Goal: Task Accomplishment & Management: Use online tool/utility

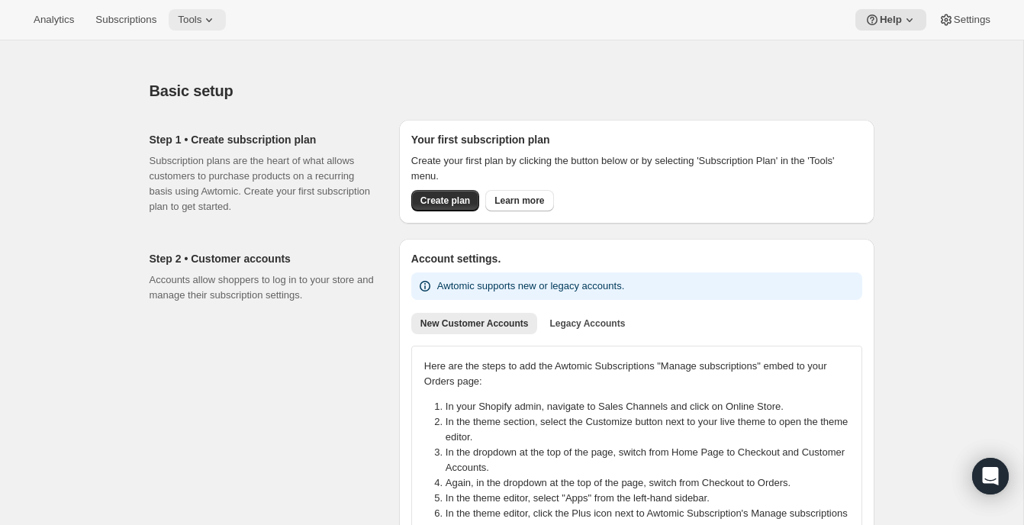
click at [201, 18] on span "Tools" at bounding box center [190, 20] width 24 height 12
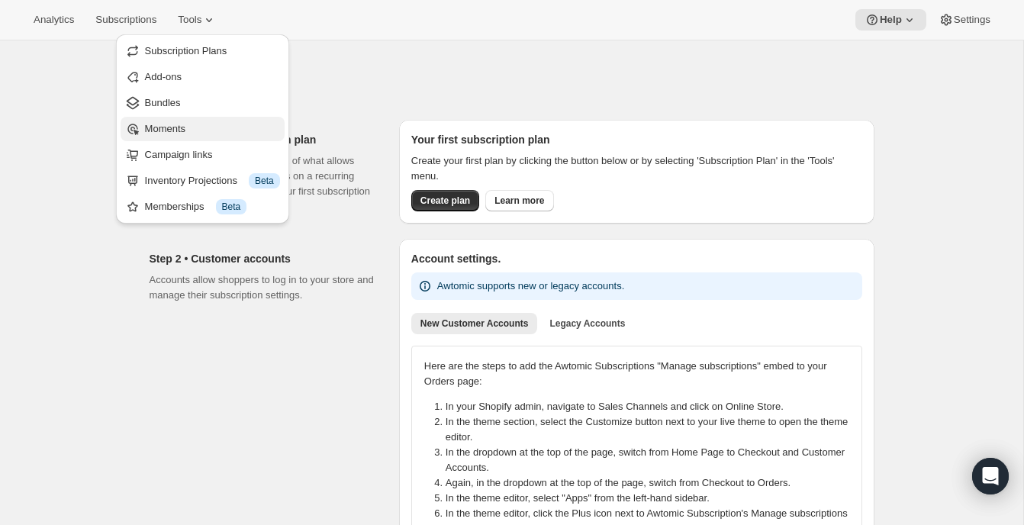
click at [192, 130] on span "Moments" at bounding box center [212, 128] width 135 height 15
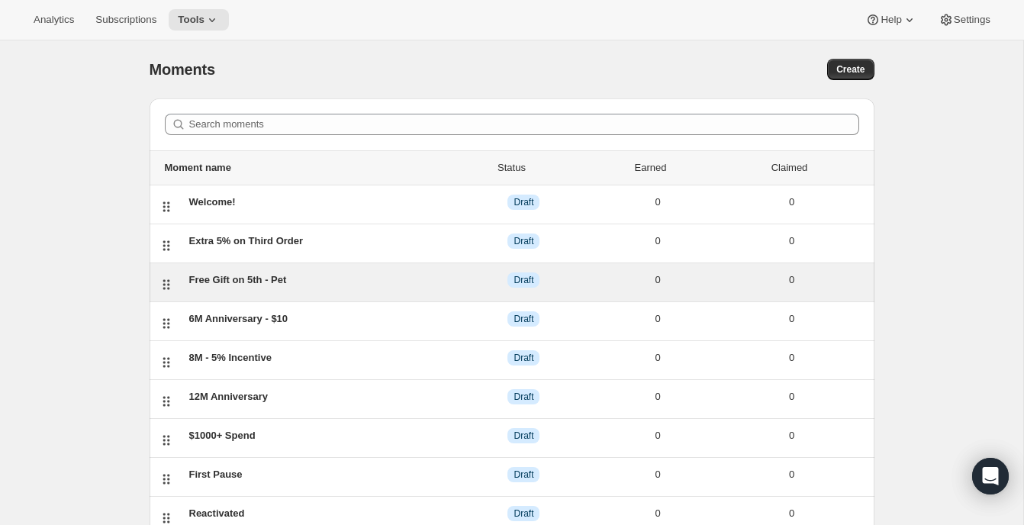
click at [268, 278] on div "Free Gift on 5th - Pet" at bounding box center [323, 279] width 268 height 15
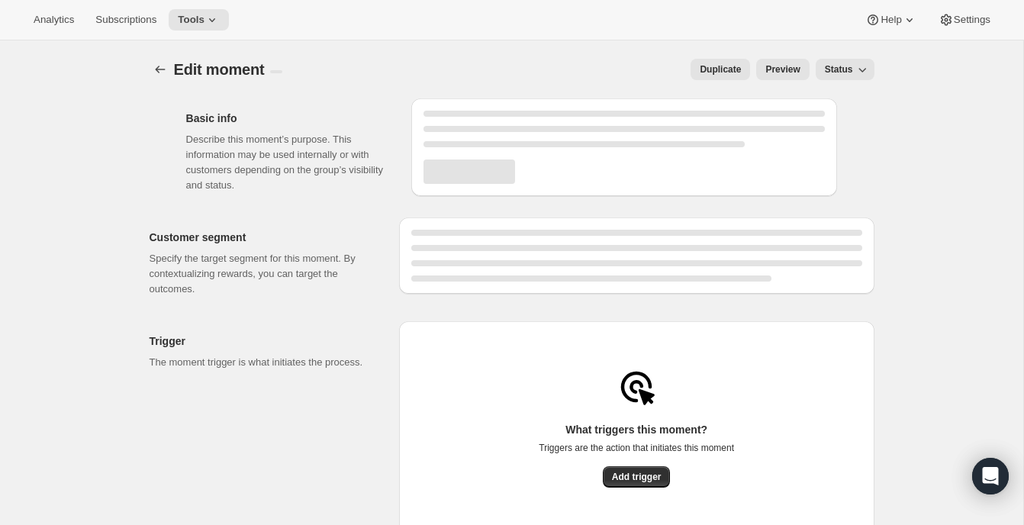
select select "subscribesTo"
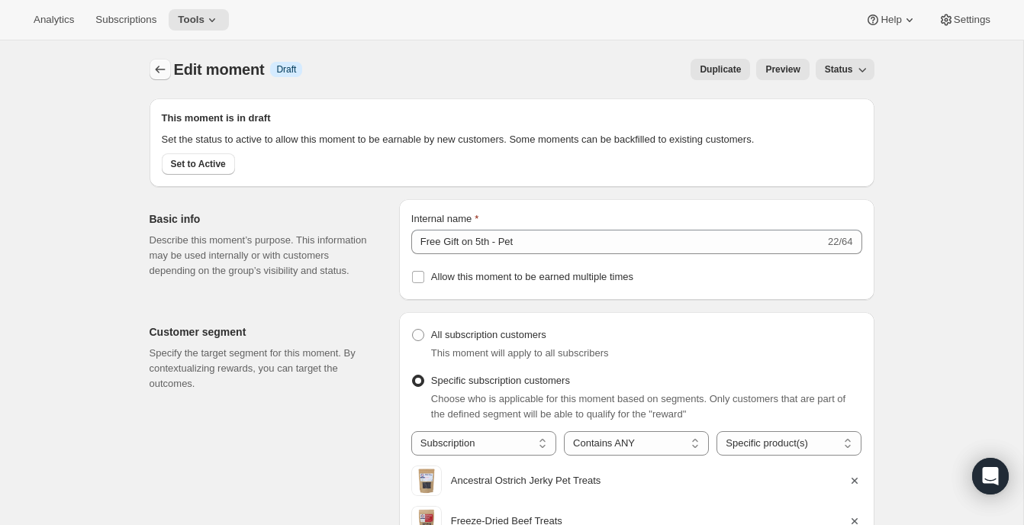
click at [161, 64] on icon "Create moment" at bounding box center [160, 69] width 15 height 15
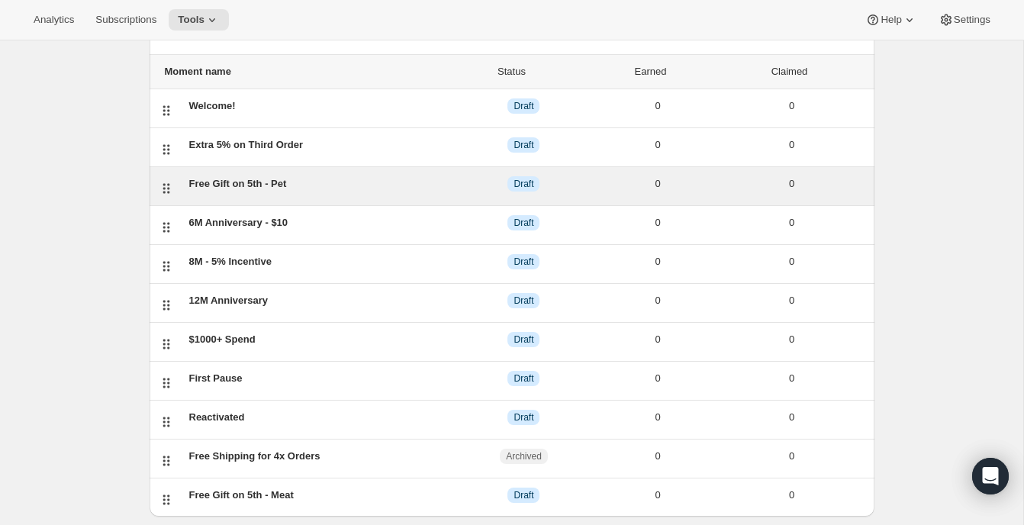
scroll to position [129, 0]
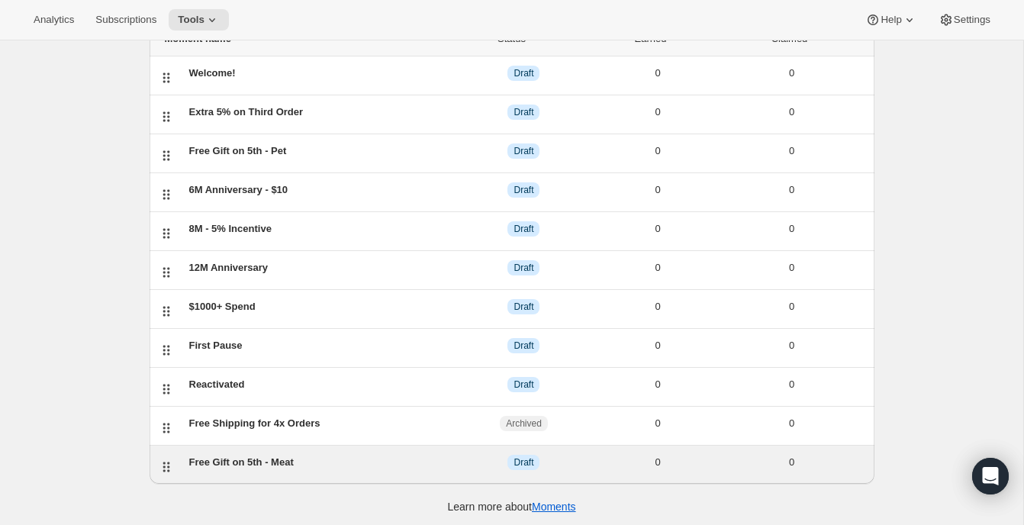
click at [285, 456] on div "Free Gift on 5th - Meat" at bounding box center [323, 462] width 268 height 15
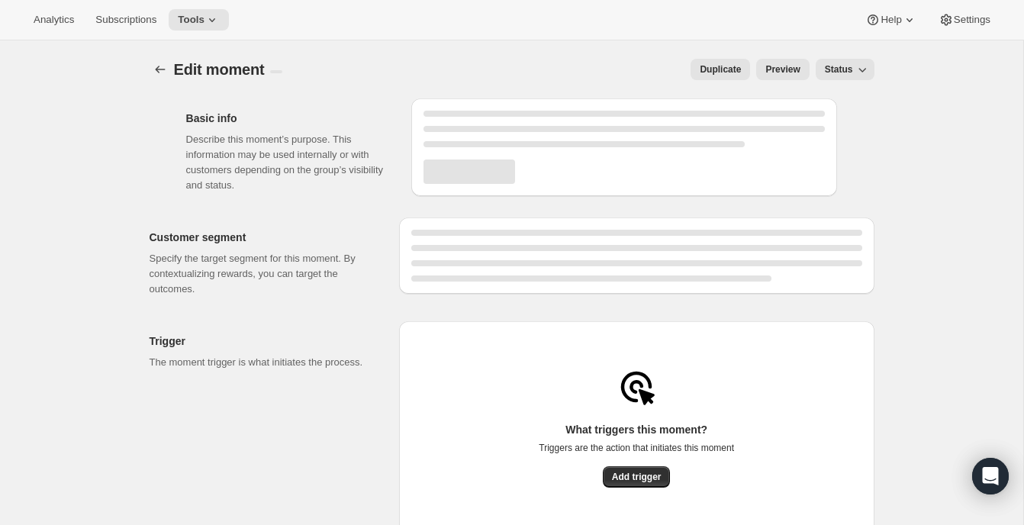
select select "subscribesTo"
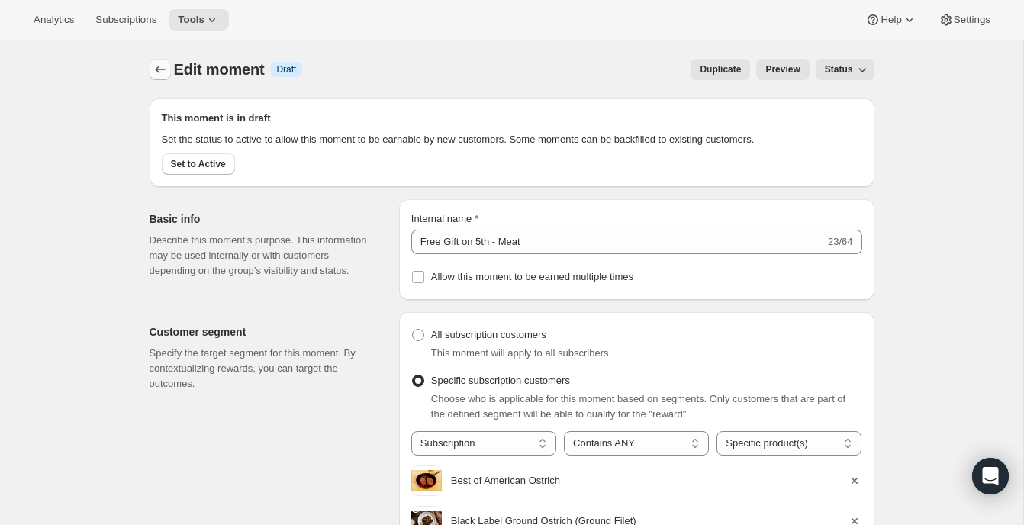
click at [153, 72] on icon "Create moment" at bounding box center [160, 69] width 15 height 15
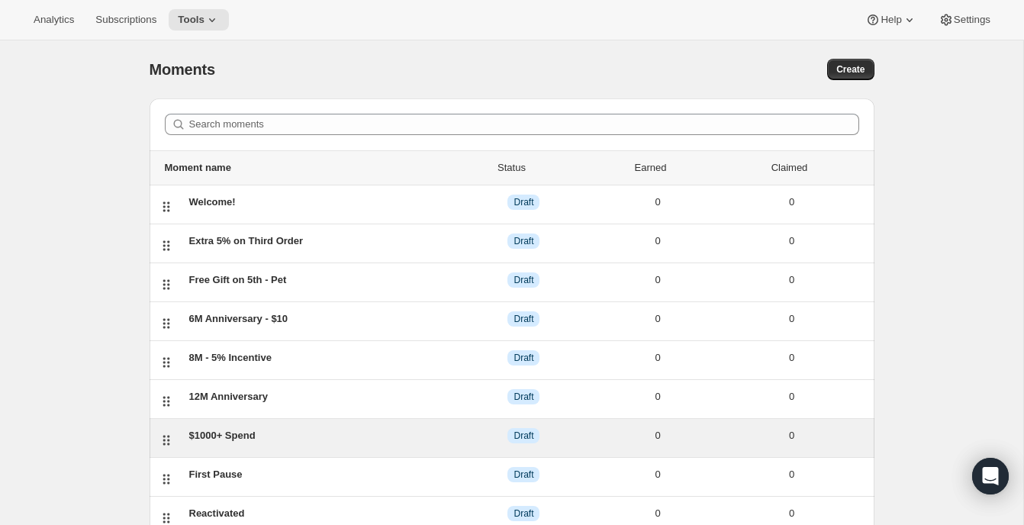
scroll to position [2, 0]
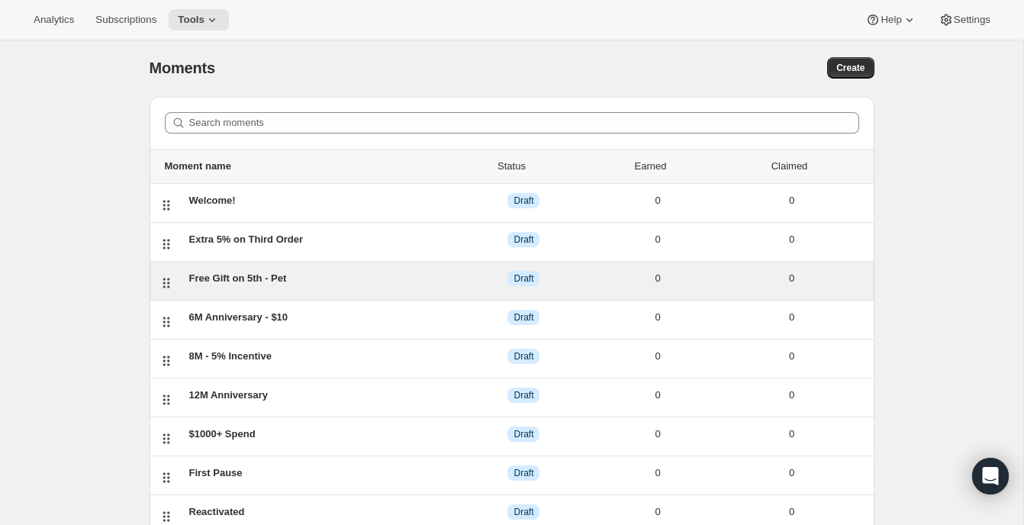
click at [167, 275] on icon at bounding box center [166, 282] width 15 height 15
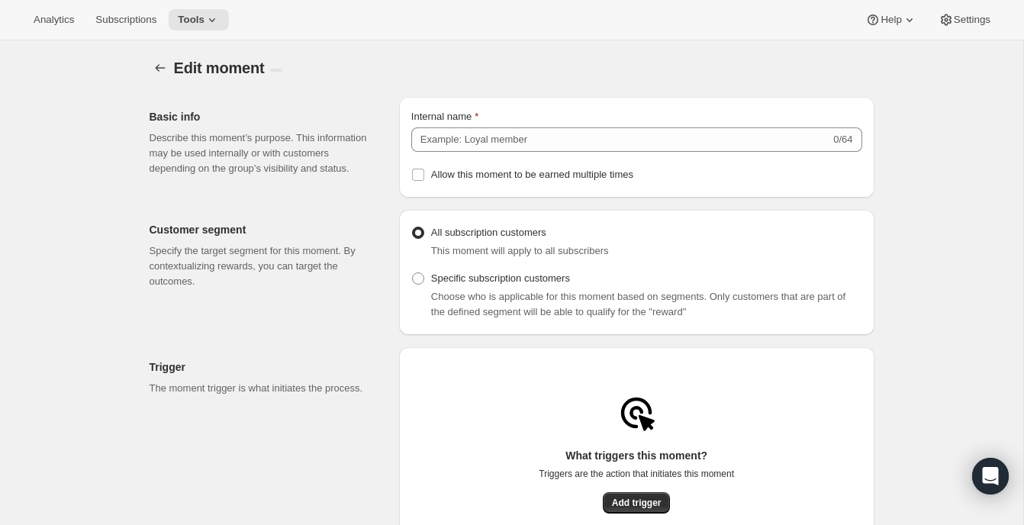
radio input "false"
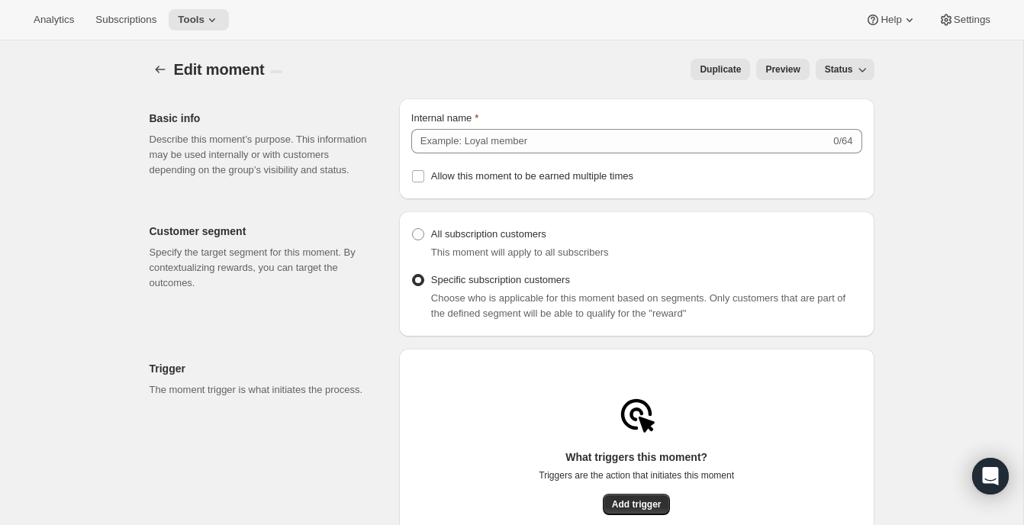
type input "Free Gift on 5th - Pet"
radio input "true"
checkbox input "true"
type input "Gift for Your Fifth"
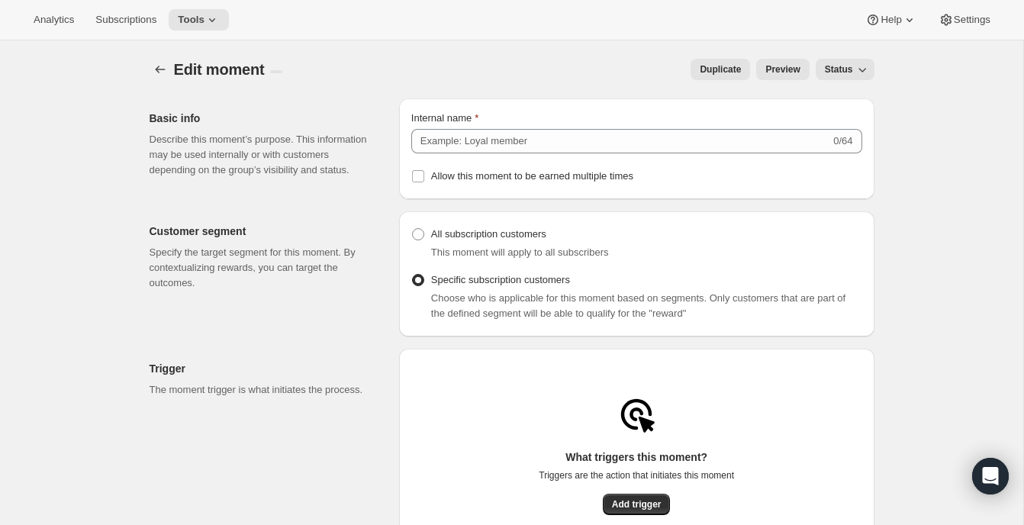
type input "You earned a free gift!"
checkbox input "true"
type input "You've earned a reward"
type input "Claim to apply the reward to your next order"
type input "Select Gift"
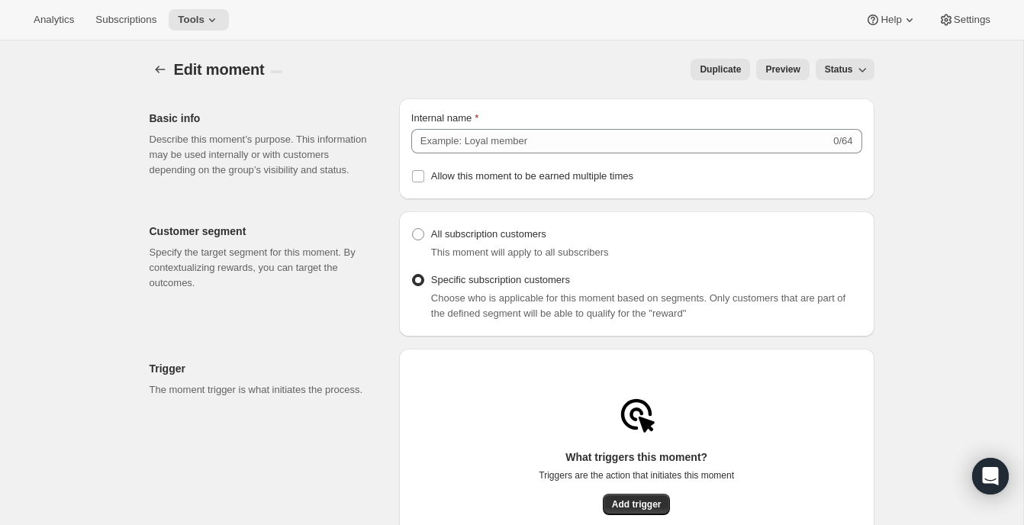
checkbox input "true"
select select "subscribesTo"
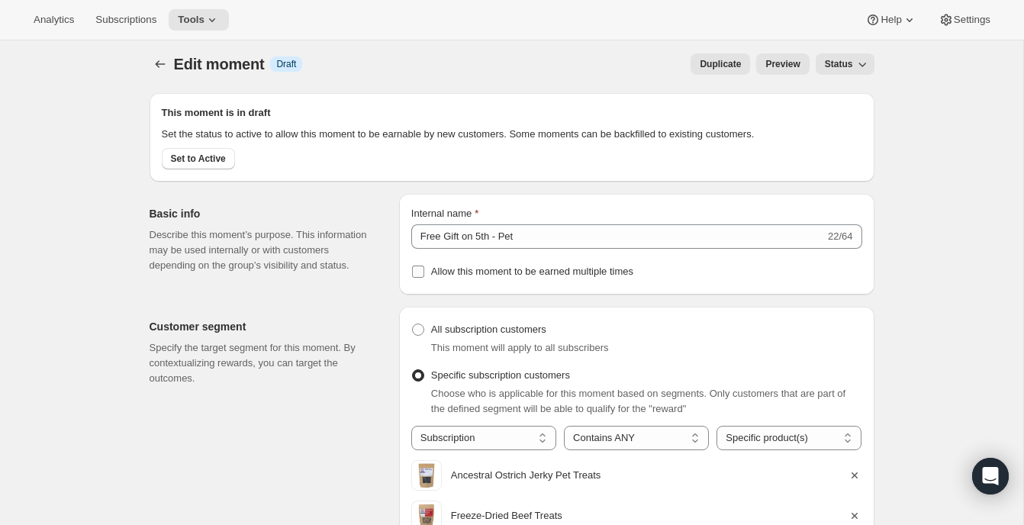
scroll to position [6, 0]
click at [847, 65] on span "Status" at bounding box center [838, 63] width 28 height 12
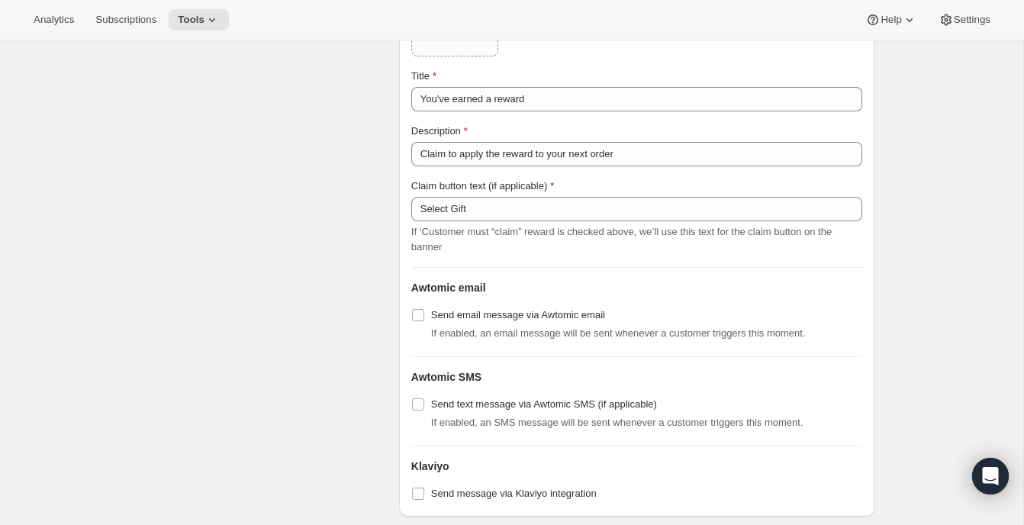
scroll to position [2604, 0]
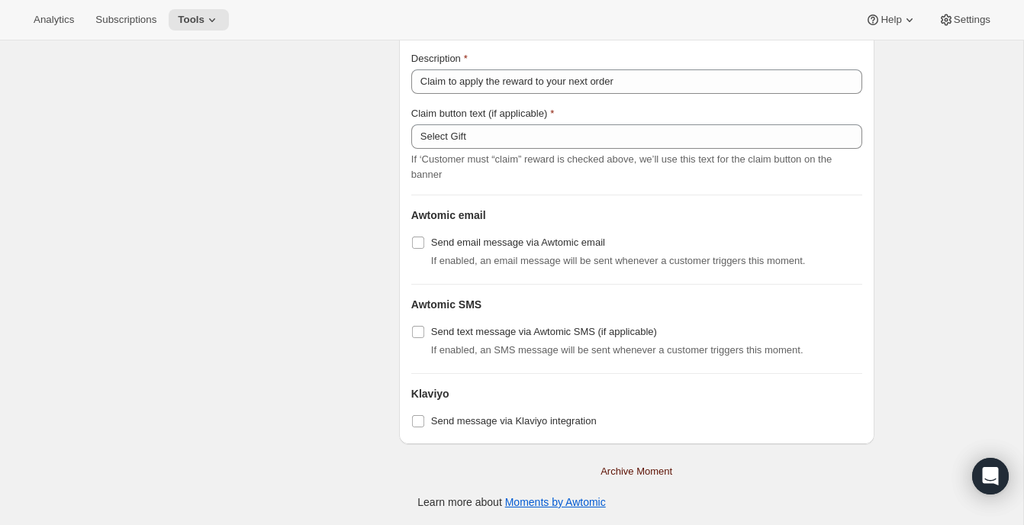
click at [657, 467] on span "Archive Moment" at bounding box center [636, 471] width 72 height 15
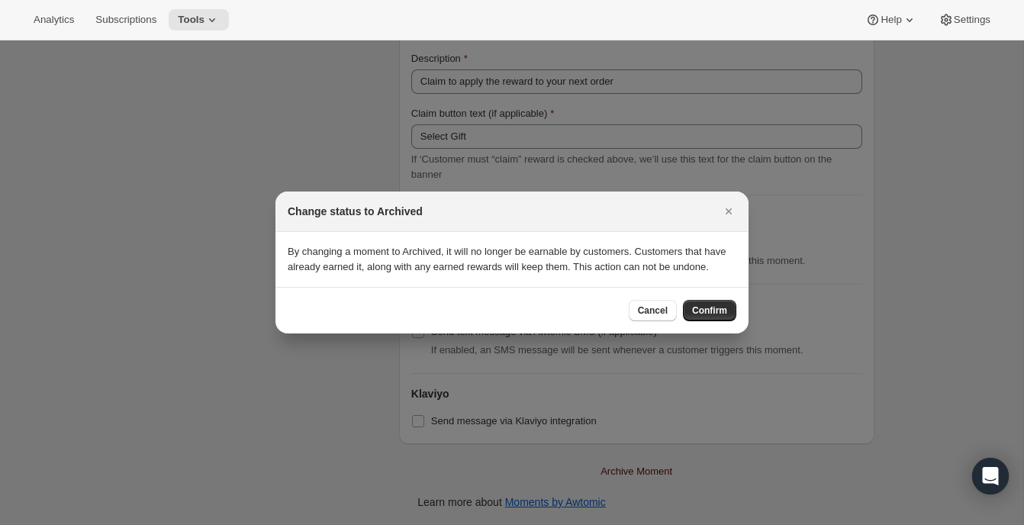
scroll to position [0, 0]
click at [707, 313] on span "Confirm" at bounding box center [709, 310] width 35 height 12
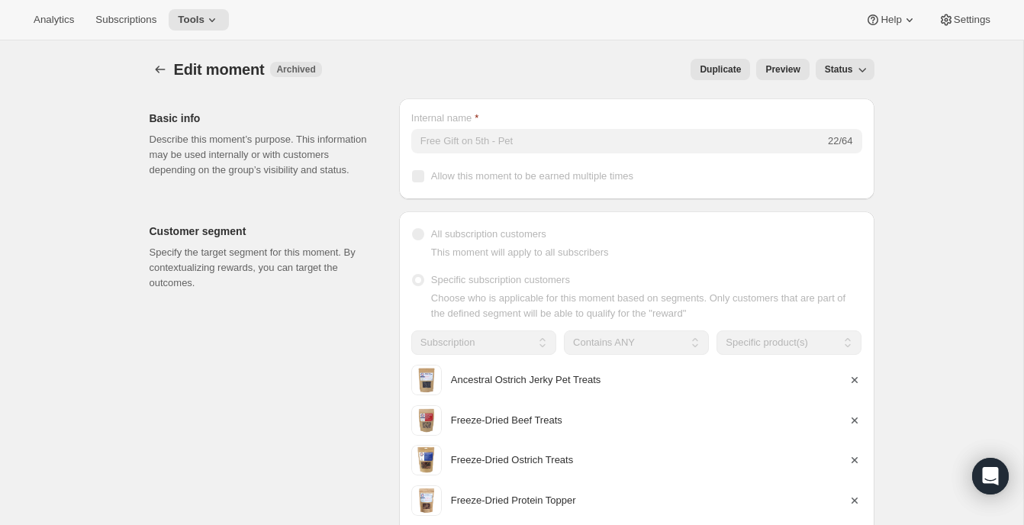
click at [194, 72] on span "Edit moment" at bounding box center [219, 69] width 91 height 17
click at [168, 72] on button "Create moment" at bounding box center [159, 69] width 21 height 21
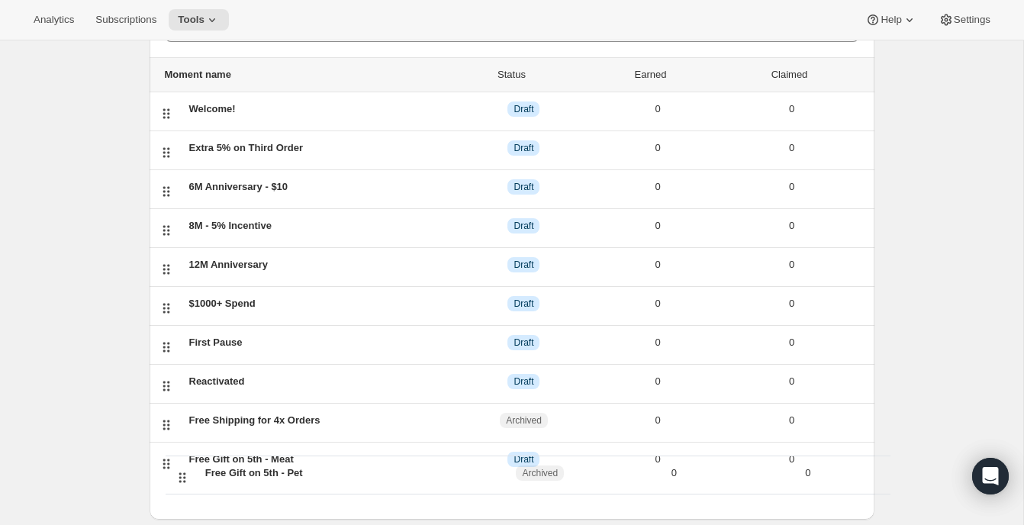
scroll to position [129, 0]
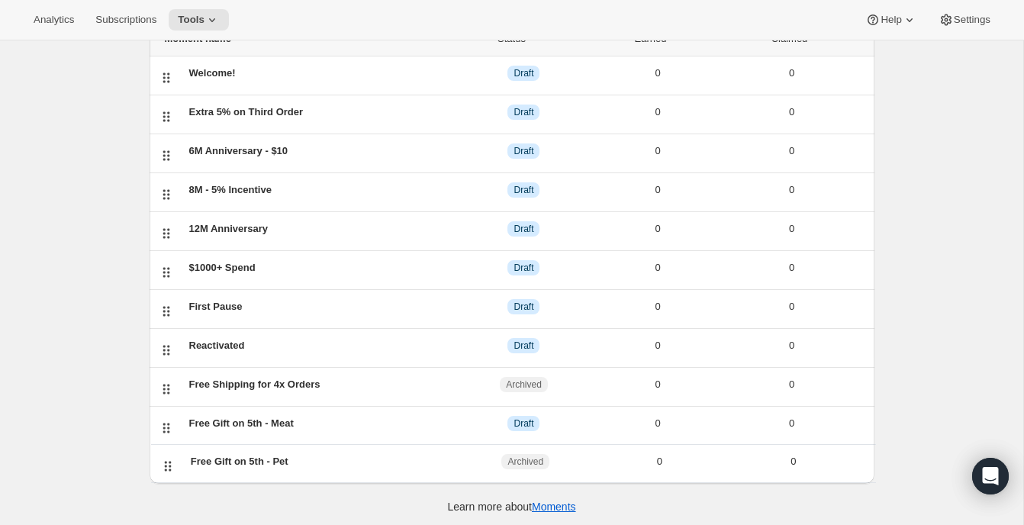
drag, startPoint x: 159, startPoint y: 204, endPoint x: 161, endPoint y: 473, distance: 269.2
click at [161, 473] on div "Search moments Moment name Status Earned Claimed Welcome! DRAFT Draft 0 0 Extra…" at bounding box center [511, 226] width 725 height 514
drag, startPoint x: 169, startPoint y: 385, endPoint x: 168, endPoint y: 439, distance: 53.4
click at [168, 439] on ul "Moment name Status Earned Claimed Welcome! DRAFT Draft 0 0 Extra 5% on Third Or…" at bounding box center [511, 232] width 725 height 423
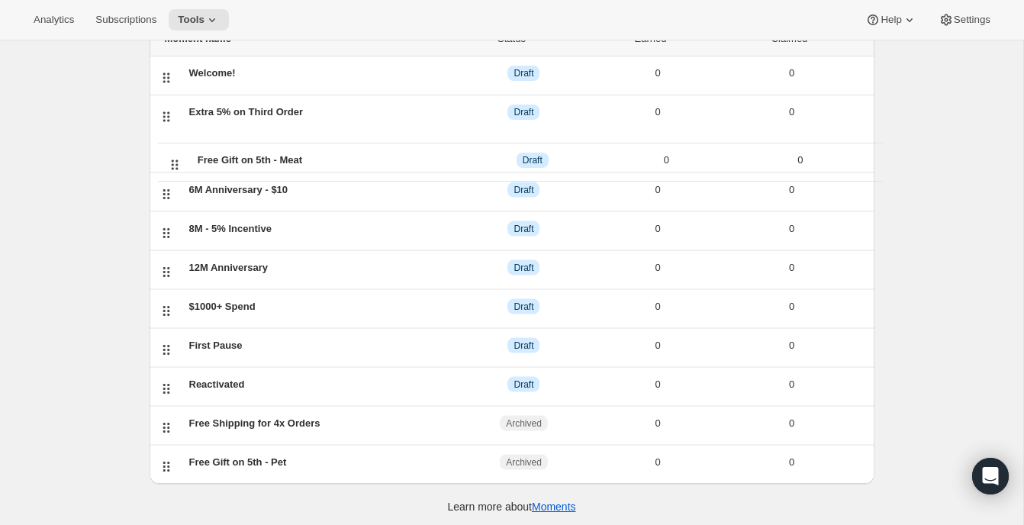
drag, startPoint x: 169, startPoint y: 382, endPoint x: 173, endPoint y: 155, distance: 227.3
click at [173, 155] on ul "Moment name Status Earned Claimed Welcome! DRAFT Draft 0 0 Extra 5% on Third Or…" at bounding box center [511, 232] width 725 height 423
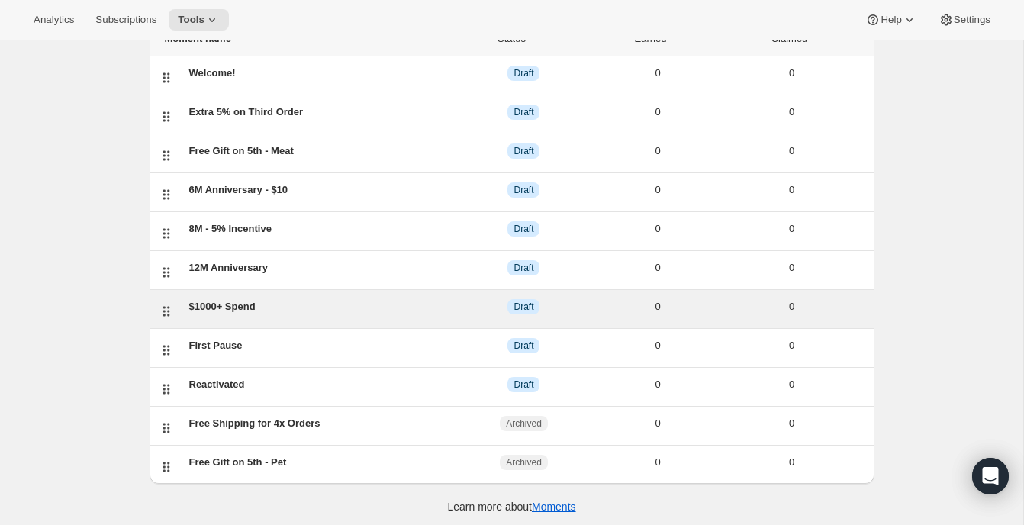
click at [314, 310] on div "$1000+ Spend" at bounding box center [323, 306] width 268 height 15
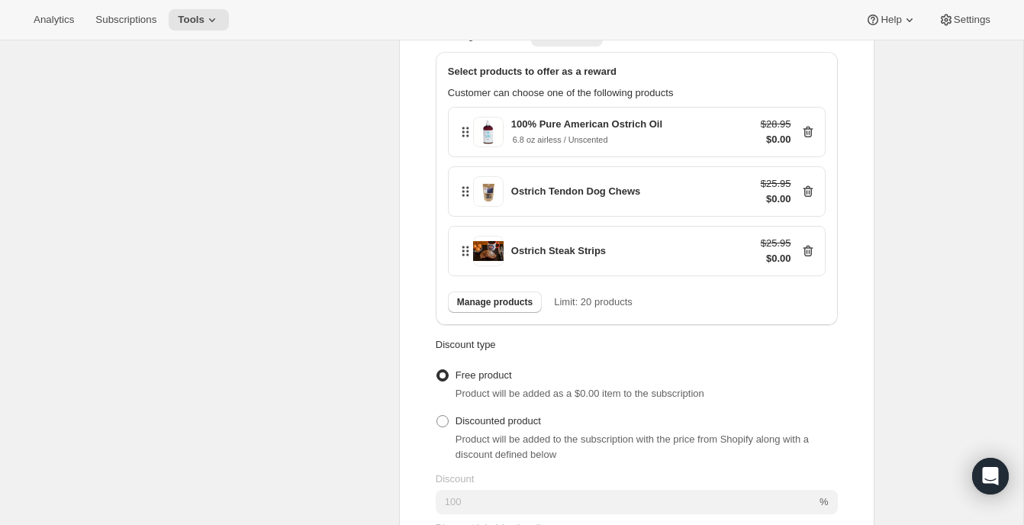
scroll to position [796, 0]
click at [812, 256] on icon at bounding box center [807, 248] width 15 height 15
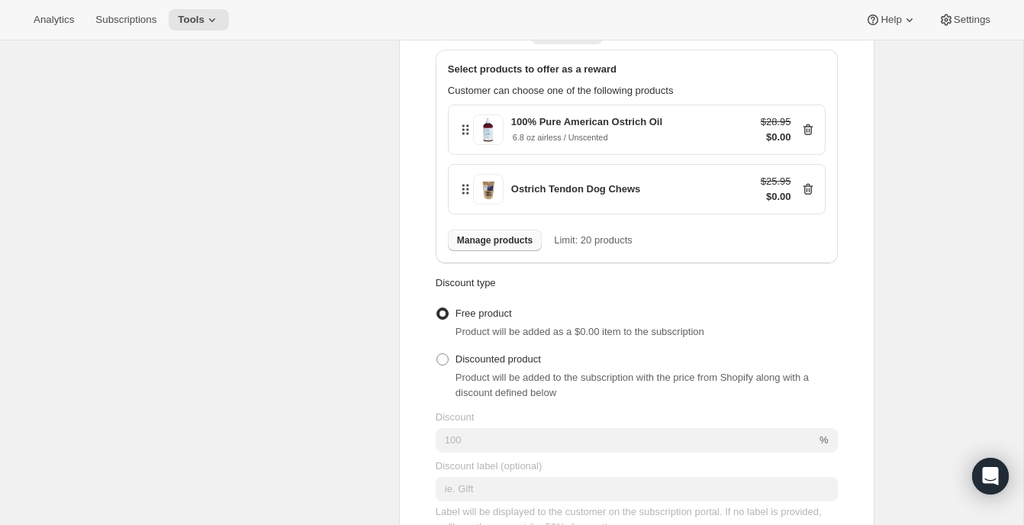
click at [481, 246] on span "Manage products" at bounding box center [495, 240] width 76 height 12
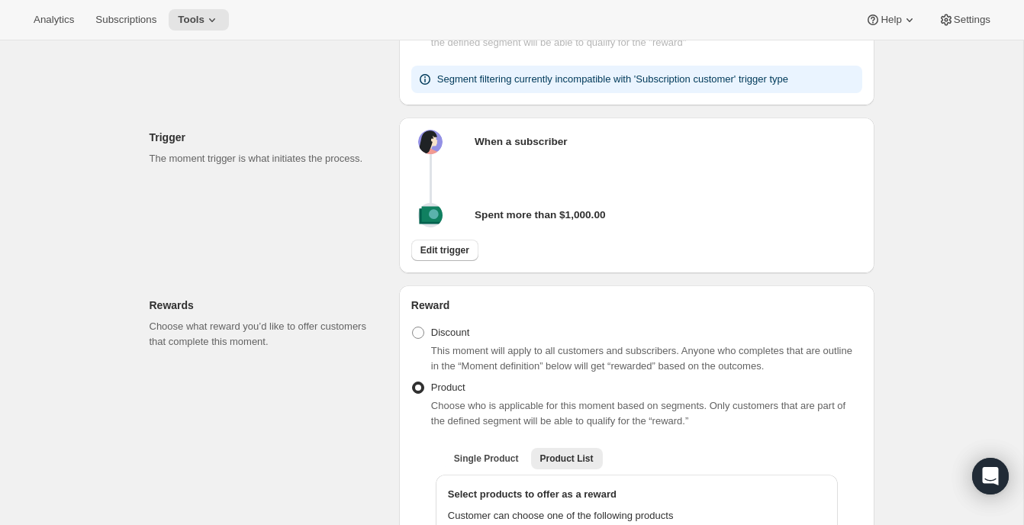
scroll to position [0, 0]
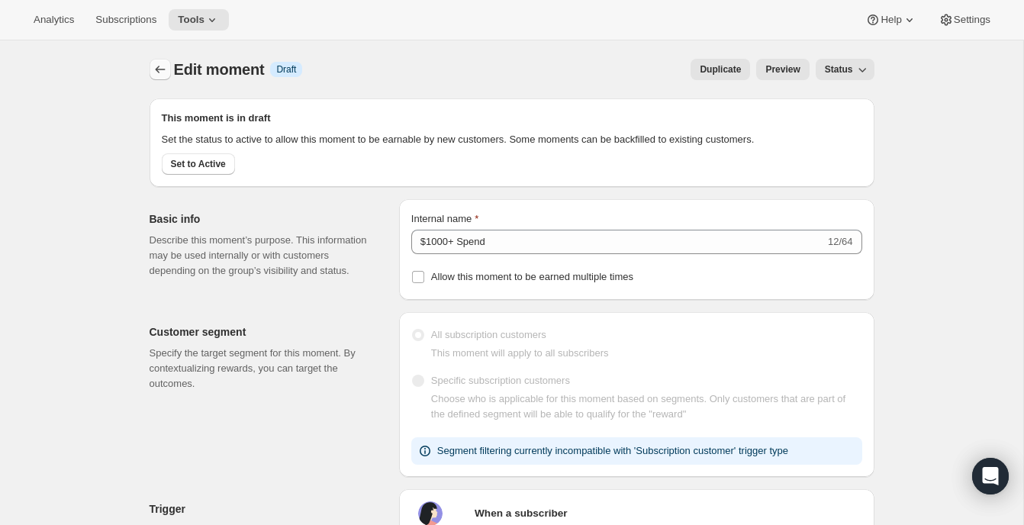
click at [157, 74] on icon "Create moment" at bounding box center [160, 69] width 15 height 15
